Goal: Use online tool/utility: Utilize a website feature to perform a specific function

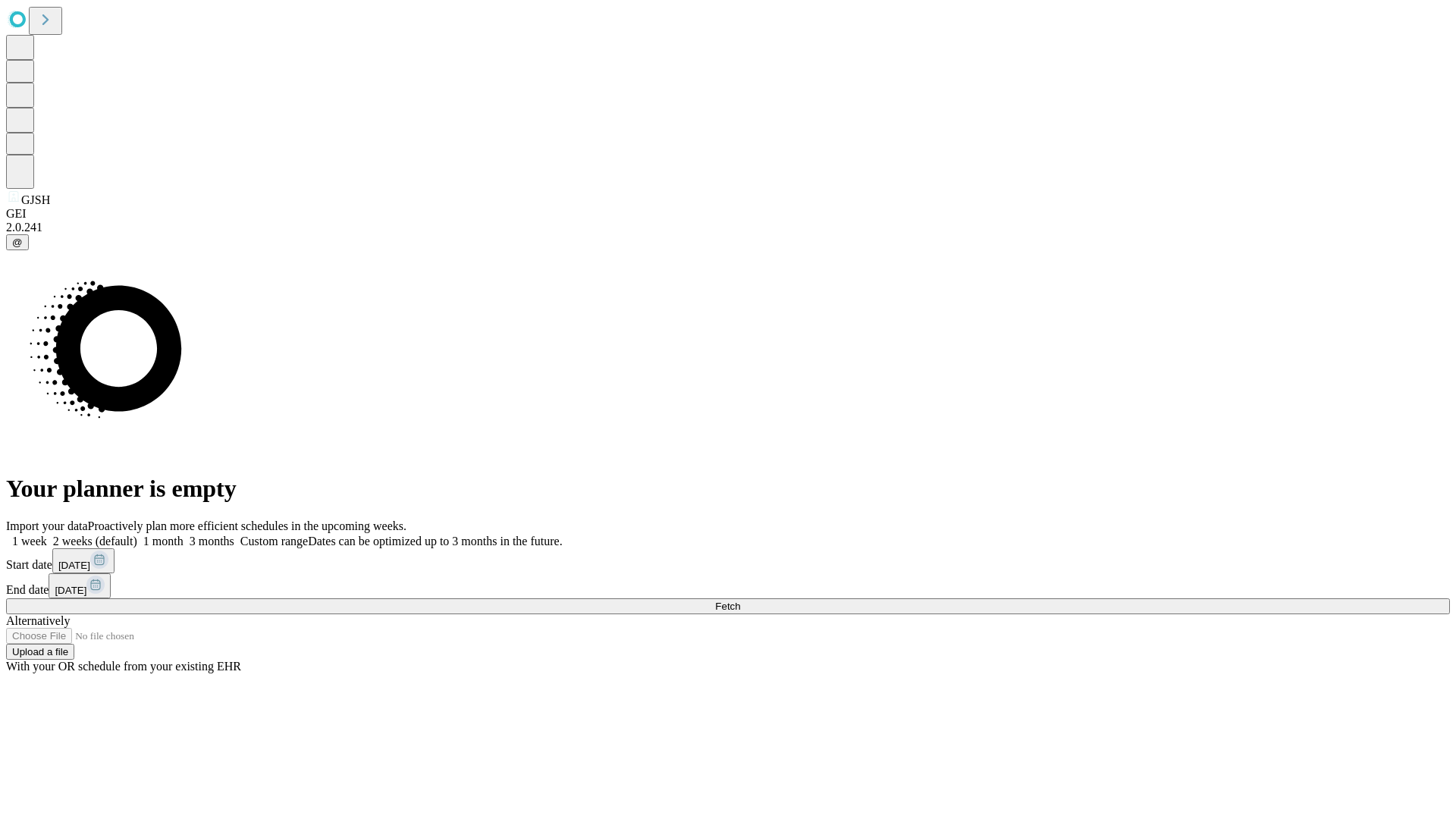
click at [740, 600] on span "Fetch" at bounding box center [728, 606] width 25 height 11
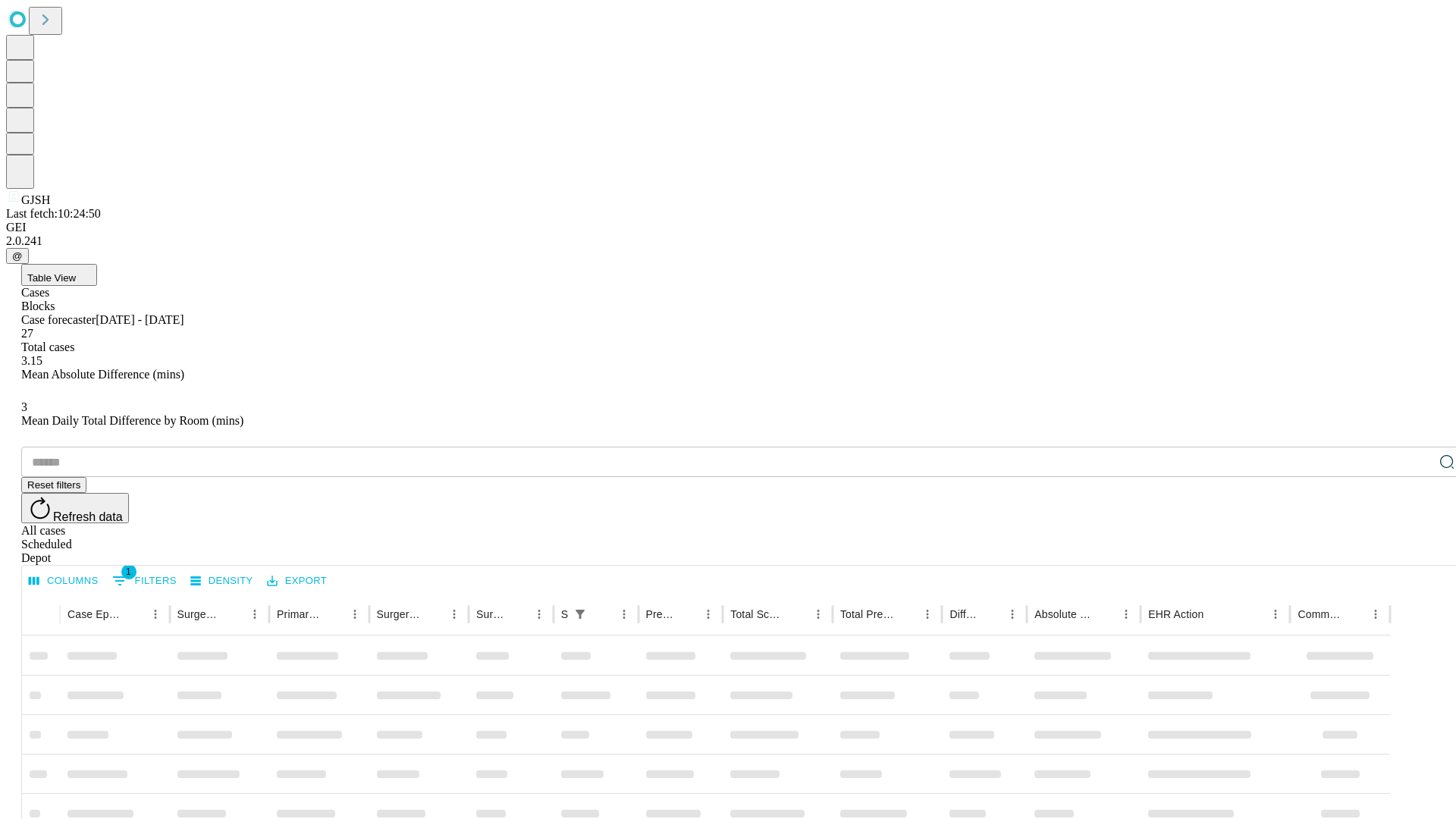
click at [76, 272] on span "Table View" at bounding box center [51, 277] width 48 height 11
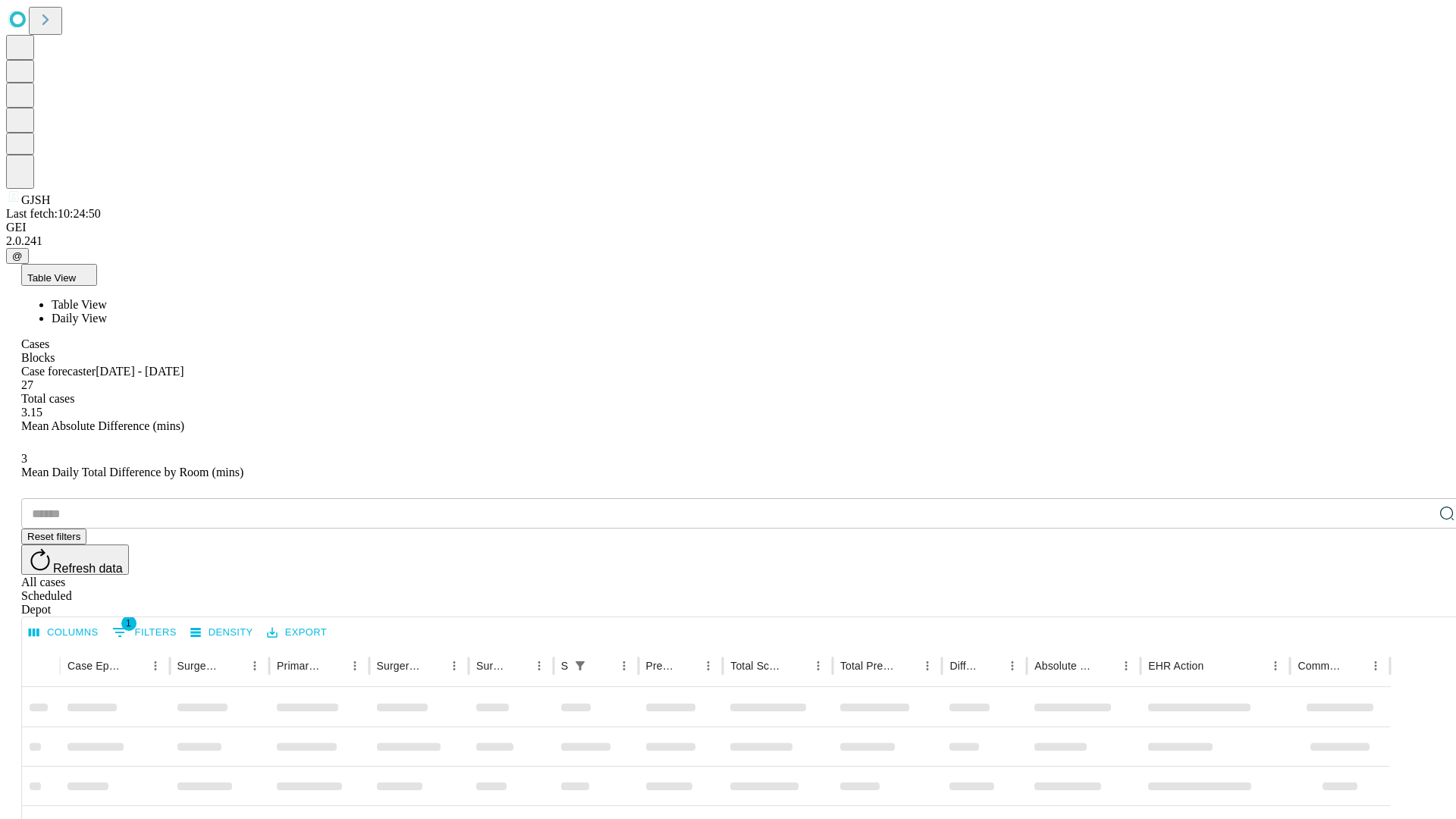
click at [107, 312] on span "Daily View" at bounding box center [79, 318] width 55 height 13
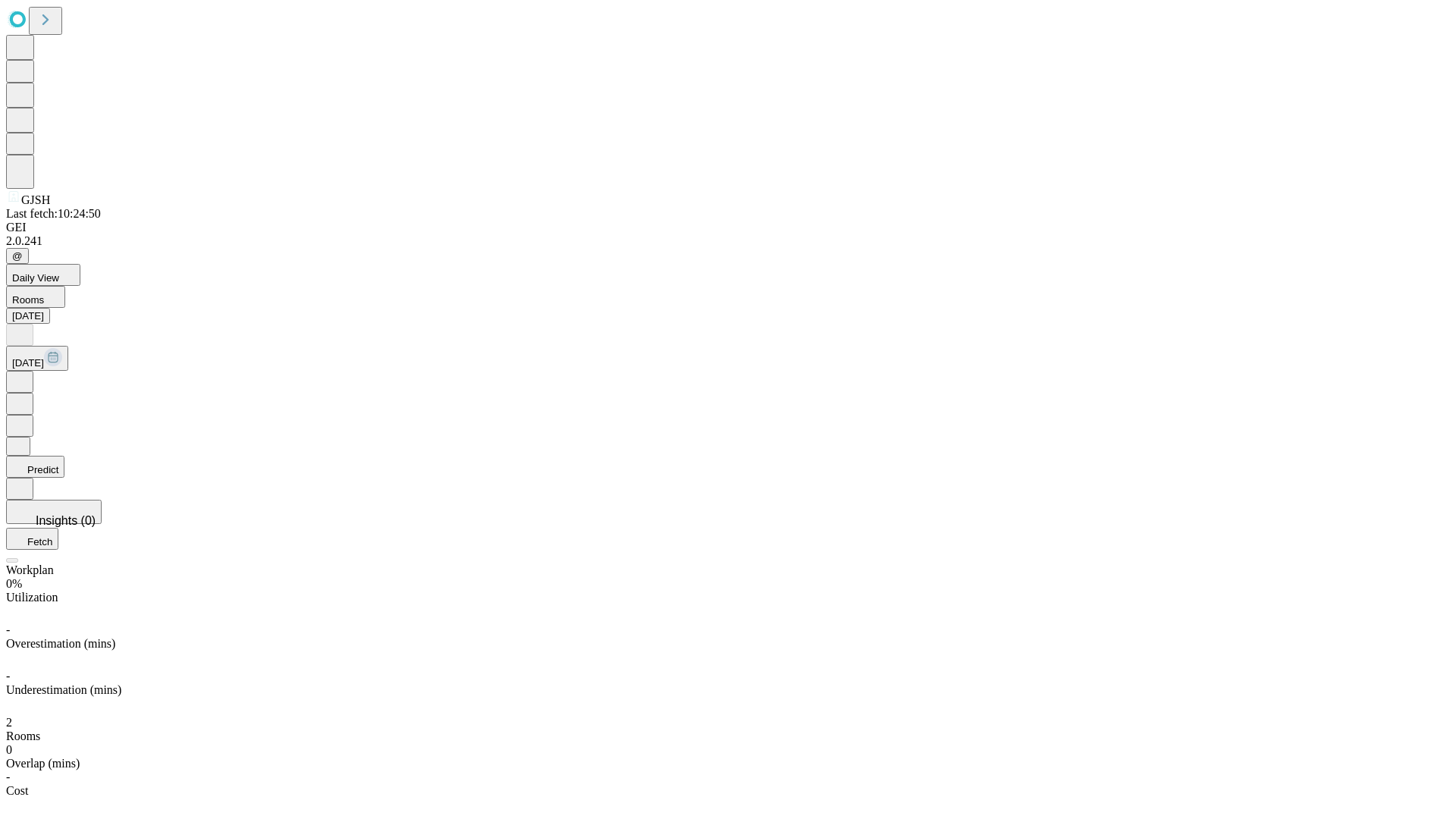
click at [64, 456] on button "Predict" at bounding box center [35, 467] width 58 height 22
